Goal: Task Accomplishment & Management: Use online tool/utility

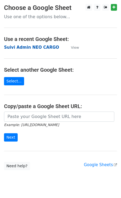
click at [16, 49] on strong "Suivi Admin NEO CARGO" at bounding box center [31, 47] width 55 height 5
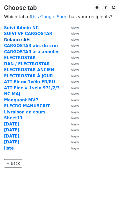
click at [15, 39] on strong "Relance AH" at bounding box center [17, 39] width 26 height 5
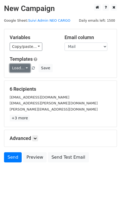
click at [17, 66] on link "Load..." at bounding box center [20, 68] width 21 height 8
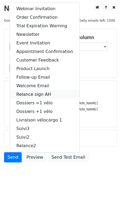
click at [37, 93] on link "Relance sign AH" at bounding box center [45, 94] width 70 height 9
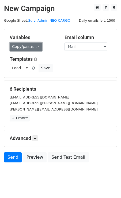
click at [26, 49] on link "Copy/paste..." at bounding box center [26, 47] width 33 height 8
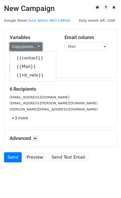
click at [26, 49] on link "Copy/paste..." at bounding box center [26, 47] width 33 height 8
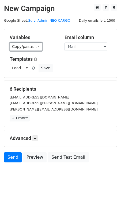
scroll to position [10, 0]
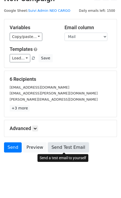
click at [50, 146] on link "Send Test Email" at bounding box center [68, 147] width 41 height 10
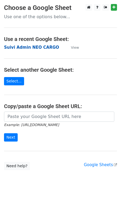
click at [32, 47] on strong "Suivi Admin NEO CARGO" at bounding box center [31, 47] width 55 height 5
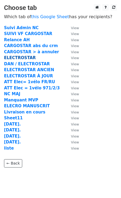
click at [21, 58] on strong "ELECTROSTAR" at bounding box center [20, 57] width 32 height 5
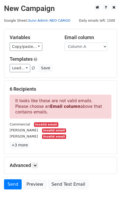
click at [37, 21] on link "Suivi Admin NEO CARGO" at bounding box center [49, 20] width 42 height 4
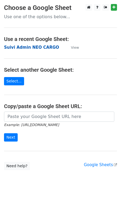
click at [14, 48] on strong "Suivi Admin NEO CARGO" at bounding box center [31, 47] width 55 height 5
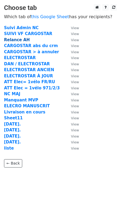
click at [18, 40] on strong "Relance AH" at bounding box center [17, 39] width 26 height 5
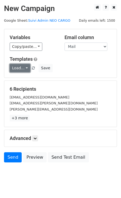
click at [22, 69] on link "Load..." at bounding box center [20, 68] width 21 height 8
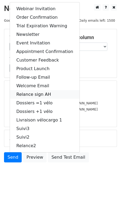
click at [35, 95] on link "Relance sign AH" at bounding box center [45, 94] width 70 height 9
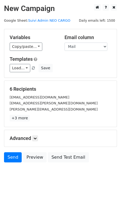
scroll to position [10, 0]
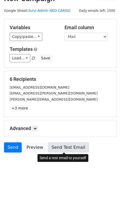
click at [61, 144] on link "Send Test Email" at bounding box center [68, 147] width 41 height 10
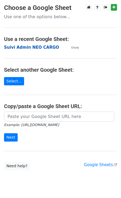
click at [18, 49] on strong "Suivi Admin NEO CARGO" at bounding box center [31, 47] width 55 height 5
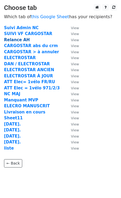
click at [19, 41] on strong "Relance AH" at bounding box center [17, 39] width 26 height 5
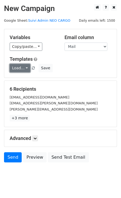
click at [22, 72] on link "Load..." at bounding box center [20, 68] width 21 height 8
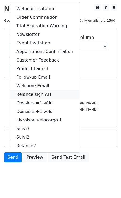
click at [32, 97] on link "Relance sign AH" at bounding box center [45, 94] width 70 height 9
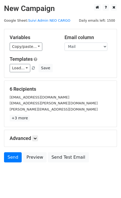
scroll to position [10, 0]
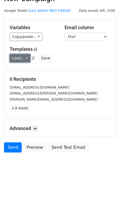
click at [28, 62] on link "Load..." at bounding box center [20, 58] width 21 height 8
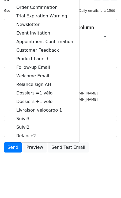
click at [105, 65] on div "Variables Copy/paste... {{contact}} {{Mail}} {{nb_velo}} Email column contact M…" at bounding box center [60, 43] width 112 height 48
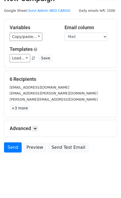
click at [39, 128] on h5 "Advanced" at bounding box center [61, 128] width 102 height 6
click at [35, 128] on icon at bounding box center [34, 128] width 3 height 3
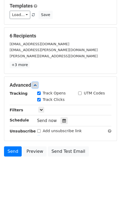
scroll to position [62, 0]
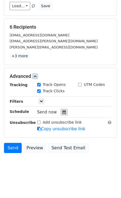
click at [64, 112] on div at bounding box center [63, 112] width 7 height 7
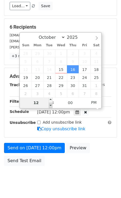
type input "2025-10-16 11:00"
type input "11"
click at [50, 105] on span at bounding box center [51, 105] width 4 height 5
type input "2025-10-16 10:00"
type input "10"
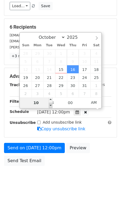
click at [50, 105] on span at bounding box center [51, 105] width 4 height 5
click at [107, 143] on div "Send on Oct 16 at 10:00am Preview Send Test Email" at bounding box center [60, 156] width 121 height 26
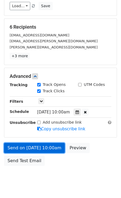
click at [42, 144] on link "Send on Oct 16 at 10:00am" at bounding box center [34, 148] width 61 height 10
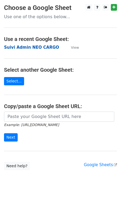
click at [15, 48] on strong "Suivi Admin NEO CARGO" at bounding box center [31, 47] width 55 height 5
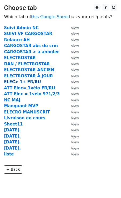
click at [25, 84] on strong "ELEC> 1+ FR/RU" at bounding box center [22, 81] width 37 height 5
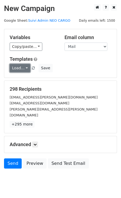
click at [26, 69] on link "Load..." at bounding box center [20, 68] width 21 height 8
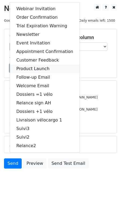
scroll to position [10, 0]
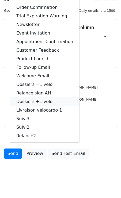
click at [42, 100] on link "Dossiers +1 vélo" at bounding box center [45, 101] width 70 height 9
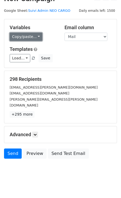
click at [35, 36] on link "Copy/paste..." at bounding box center [26, 37] width 33 height 8
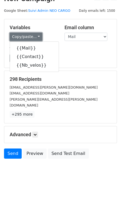
click at [35, 36] on link "Copy/paste..." at bounding box center [26, 37] width 33 height 8
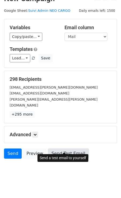
click at [56, 148] on link "Send Test Email" at bounding box center [68, 153] width 41 height 10
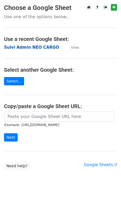
click at [22, 46] on strong "Suivi Admin NEO CARGO" at bounding box center [31, 47] width 55 height 5
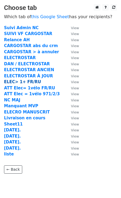
click at [16, 81] on strong "ELEC> 1+ FR/RU" at bounding box center [22, 81] width 37 height 5
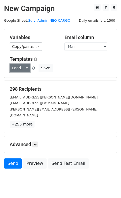
click at [18, 67] on link "Load..." at bounding box center [20, 68] width 21 height 8
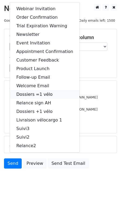
click at [43, 95] on link "Dossiers =1 vélo" at bounding box center [45, 94] width 70 height 9
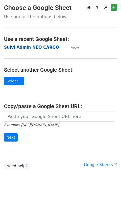
click at [22, 47] on strong "Suivi Admin NEO CARGO" at bounding box center [31, 47] width 55 height 5
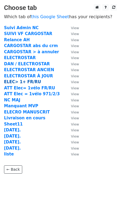
click at [21, 81] on strong "ELEC> 1+ FR/RU" at bounding box center [22, 81] width 37 height 5
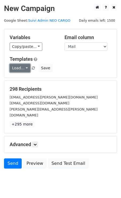
click at [23, 69] on link "Load..." at bounding box center [20, 68] width 21 height 8
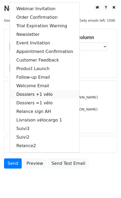
click at [38, 94] on link "Dossiers +1 vélo" at bounding box center [45, 94] width 70 height 9
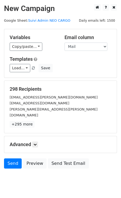
scroll to position [10, 0]
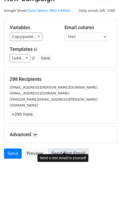
click at [65, 148] on link "Send Test Email" at bounding box center [68, 153] width 41 height 10
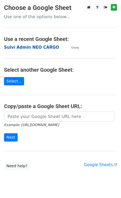
click at [26, 49] on strong "Suivi Admin NEO CARGO" at bounding box center [31, 47] width 55 height 5
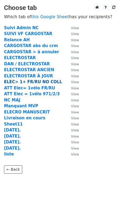
click at [21, 81] on strong "ELEC> 1+ FR/RU NO COLL" at bounding box center [33, 81] width 58 height 5
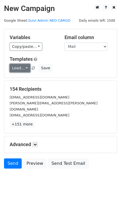
click at [26, 66] on link "Load..." at bounding box center [20, 68] width 21 height 8
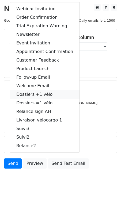
click at [41, 97] on link "Dossiers +1 vélo" at bounding box center [45, 94] width 70 height 9
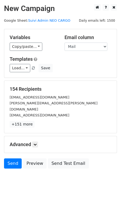
scroll to position [10, 0]
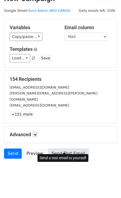
click at [65, 148] on link "Send Test Email" at bounding box center [68, 153] width 41 height 10
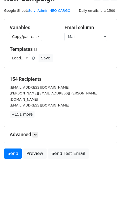
click at [22, 89] on small "judobulgneville@gmail.com" at bounding box center [40, 87] width 60 height 4
copy small "judobulgneville"
click at [37, 133] on icon at bounding box center [34, 134] width 3 height 3
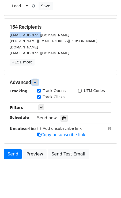
scroll to position [62, 0]
click at [62, 116] on icon at bounding box center [63, 118] width 3 height 4
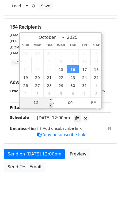
type input "2025-10-16 11:00"
type input "11"
click at [51, 105] on span at bounding box center [51, 105] width 4 height 5
type input "2025-10-16 10:00"
type input "10"
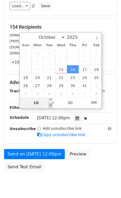
click at [51, 105] on span at bounding box center [51, 105] width 4 height 5
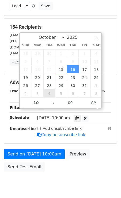
scroll to position [54, 0]
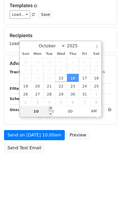
type input "2025-10-16 11:00"
type input "11"
click at [51, 109] on span at bounding box center [51, 108] width 4 height 5
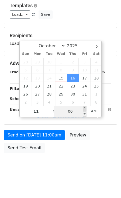
type input "2025-10-16 11:05"
type input "05"
click at [85, 109] on span at bounding box center [85, 108] width 4 height 5
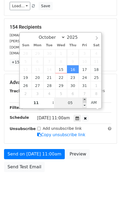
click at [81, 115] on div at bounding box center [77, 118] width 7 height 7
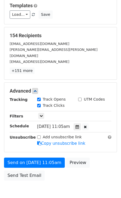
scroll to position [62, 0]
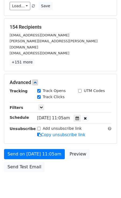
click at [70, 116] on span "Thu, Oct 16, 11:05am" at bounding box center [53, 118] width 33 height 5
click at [77, 115] on div "Thu, Oct 16, 11:05am 2025-10-16 11:05" at bounding box center [68, 118] width 63 height 7
click at [79, 116] on icon at bounding box center [76, 118] width 3 height 4
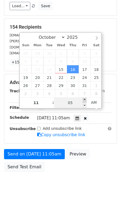
type input "2025-10-16 11:10"
type input "10"
click at [84, 100] on span at bounding box center [85, 99] width 4 height 5
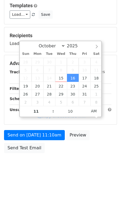
click at [102, 136] on div "Send on Oct 16 at 11:10am Preview Send Test Email" at bounding box center [60, 143] width 121 height 26
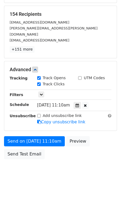
scroll to position [71, 0]
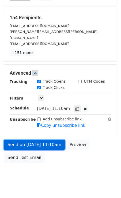
click at [26, 142] on link "Send on Oct 16 at 11:10am" at bounding box center [34, 145] width 61 height 10
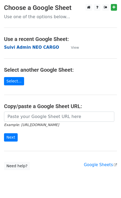
click at [25, 48] on strong "Suivi Admin NEO CARGO" at bounding box center [31, 47] width 55 height 5
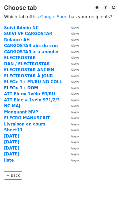
click at [23, 89] on strong "ELEC> 1+ DOM" at bounding box center [21, 88] width 34 height 5
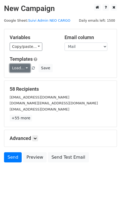
click at [28, 68] on link "Load..." at bounding box center [20, 68] width 21 height 8
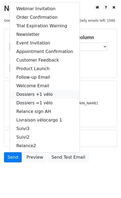
click at [37, 94] on link "Dossiers +1 vélo" at bounding box center [45, 94] width 70 height 9
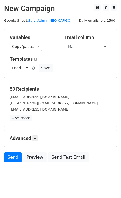
scroll to position [10, 0]
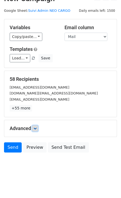
click at [35, 128] on icon at bounding box center [34, 128] width 3 height 3
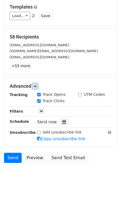
scroll to position [62, 0]
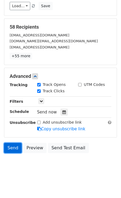
click at [13, 144] on link "Send" at bounding box center [13, 148] width 18 height 10
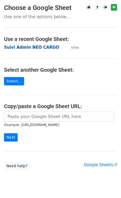
click at [34, 48] on strong "Suivi Admin NEO CARGO" at bounding box center [31, 47] width 55 height 5
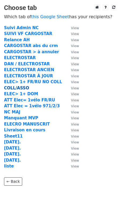
click at [20, 88] on strong "COLL/ASSO" at bounding box center [16, 88] width 25 height 5
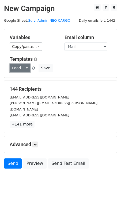
click at [25, 71] on link "Load..." at bounding box center [20, 68] width 21 height 8
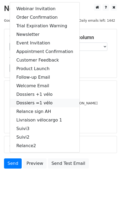
click at [43, 105] on link "Dossiers =1 vélo" at bounding box center [45, 103] width 70 height 9
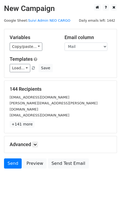
scroll to position [10, 0]
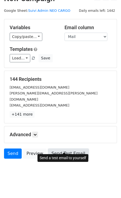
click at [55, 148] on link "Send Test Email" at bounding box center [68, 153] width 41 height 10
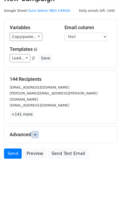
click at [37, 133] on icon at bounding box center [34, 134] width 3 height 3
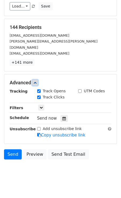
scroll to position [62, 0]
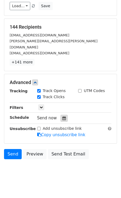
click at [62, 116] on icon at bounding box center [63, 118] width 3 height 4
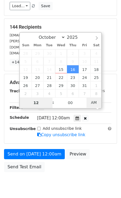
click at [89, 104] on span "AM" at bounding box center [93, 102] width 15 height 11
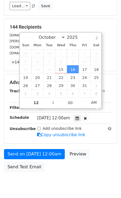
click at [50, 116] on span "Thu, Oct 16, 12:00am" at bounding box center [53, 118] width 33 height 5
type input "2025-10-16 23:00"
type input "11"
click at [51, 105] on span at bounding box center [51, 105] width 4 height 5
type input "2025-10-16 23:05"
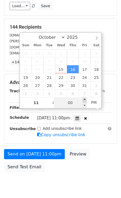
type input "05"
click at [85, 101] on span at bounding box center [85, 99] width 4 height 5
type input "2025-10-16 23:10"
type input "10"
click at [84, 100] on span at bounding box center [85, 99] width 4 height 5
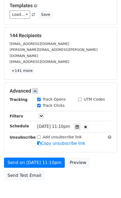
click at [97, 134] on div "Add unsubscribe link Copy unsubscribe link" at bounding box center [74, 140] width 82 height 12
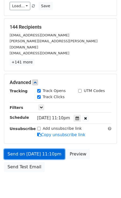
click at [44, 149] on link "Send on Oct 16 at 11:10pm" at bounding box center [34, 154] width 61 height 10
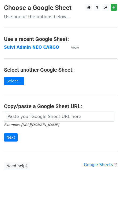
click at [32, 48] on strong "Suivi Admin NEO CARGO" at bounding box center [31, 47] width 55 height 5
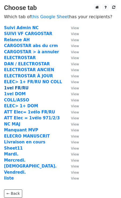
click at [17, 90] on strong "1vel FR/RU" at bounding box center [16, 88] width 25 height 5
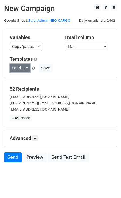
click at [25, 70] on link "Load..." at bounding box center [20, 68] width 21 height 8
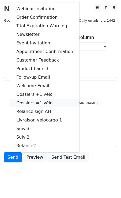
click at [44, 99] on link "Dossiers =1 vélo" at bounding box center [45, 103] width 70 height 9
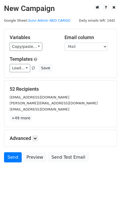
scroll to position [10, 0]
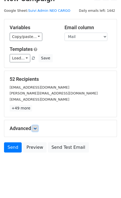
click at [37, 127] on icon at bounding box center [34, 128] width 3 height 3
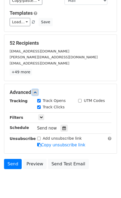
scroll to position [62, 0]
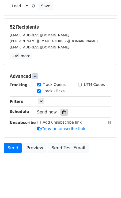
click at [63, 114] on div at bounding box center [63, 112] width 7 height 7
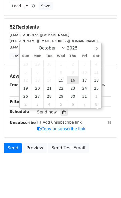
scroll to position [0, 0]
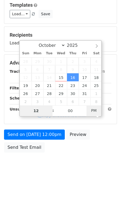
click at [98, 110] on body "New Campaign Daily emails left: 1442 Google Sheet: Suivi Admin NEO CARGO Variab…" at bounding box center [60, 63] width 121 height 227
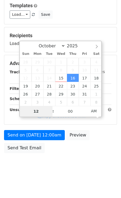
scroll to position [62, 0]
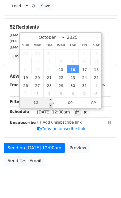
type input "2025-10-16 23:00"
type input "11"
click at [51, 106] on span at bounding box center [51, 105] width 4 height 5
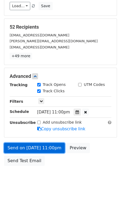
click at [38, 143] on link "Send on Oct 16 at 11:00pm" at bounding box center [34, 148] width 61 height 10
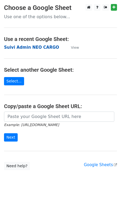
click at [19, 45] on strong "Suivi Admin NEO CARGO" at bounding box center [31, 47] width 55 height 5
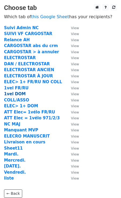
click at [16, 94] on strong "1vel DOM" at bounding box center [15, 93] width 22 height 5
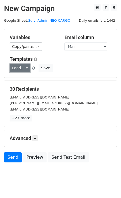
click at [24, 71] on link "Load..." at bounding box center [20, 68] width 21 height 8
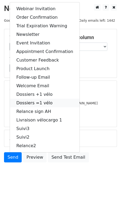
click at [37, 99] on link "Dossiers =1 vélo" at bounding box center [45, 103] width 70 height 9
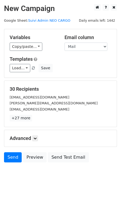
scroll to position [10, 0]
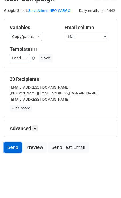
click at [14, 147] on link "Send" at bounding box center [13, 147] width 18 height 10
